Goal: Transaction & Acquisition: Book appointment/travel/reservation

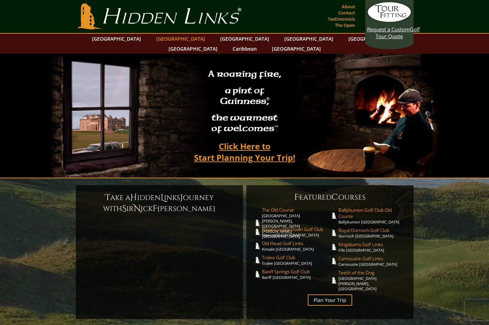
click at [165, 38] on link "[GEOGRAPHIC_DATA]" at bounding box center [181, 39] width 56 height 10
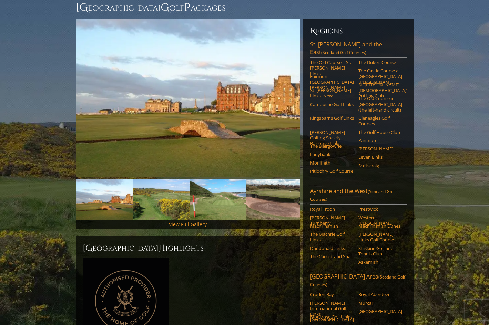
scroll to position [34, 0]
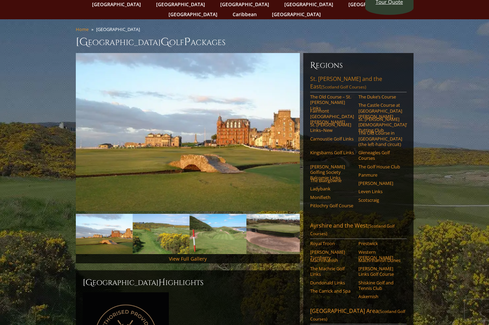
click at [323, 75] on link "[GEOGRAPHIC_DATA][PERSON_NAME] and the East (Scotland Golf Courses)" at bounding box center [358, 83] width 96 height 17
